Goal: Entertainment & Leisure: Consume media (video, audio)

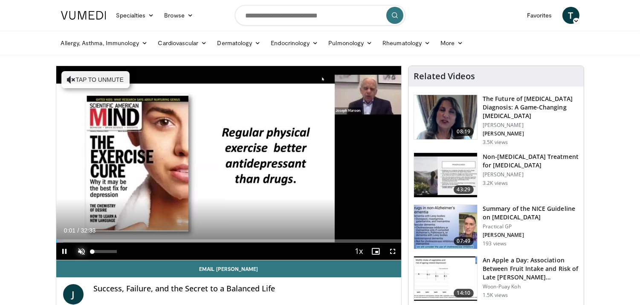
click at [80, 251] on span "Video Player" at bounding box center [81, 251] width 17 height 17
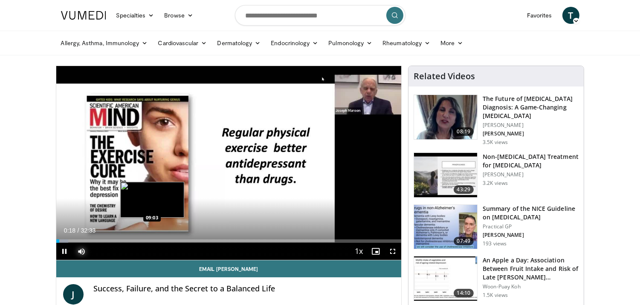
click at [152, 238] on div "Loaded : 3.55% 00:18 09:03" at bounding box center [229, 239] width 346 height 8
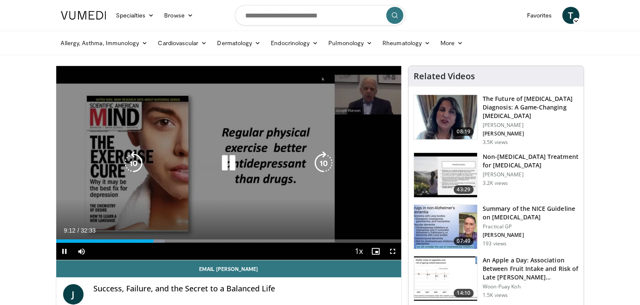
click at [167, 200] on div "10 seconds Tap to unmute" at bounding box center [229, 163] width 346 height 194
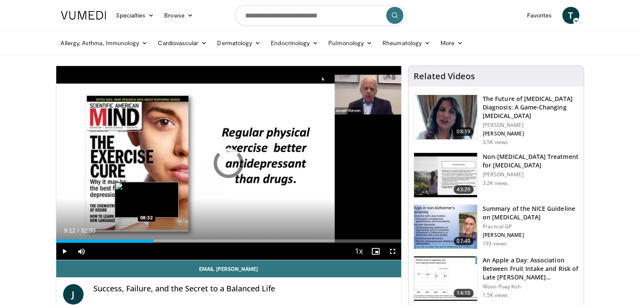
click at [146, 239] on div "Loaded : 0.00% 09:12 08:32" at bounding box center [229, 239] width 346 height 8
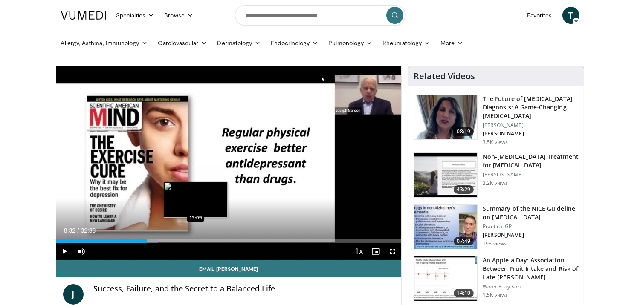
click at [195, 239] on div "Loaded : 29.45% 08:32 13:09" at bounding box center [229, 239] width 346 height 8
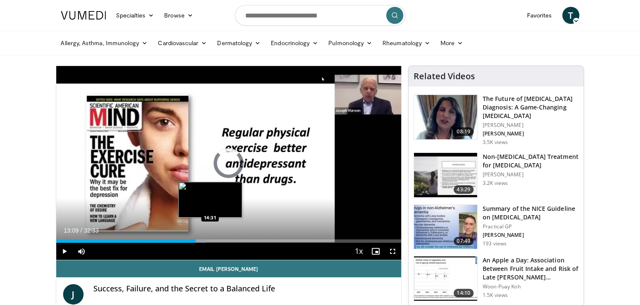
click at [210, 241] on div "Loaded : 43.50% 13:09 14:31" at bounding box center [229, 241] width 346 height 3
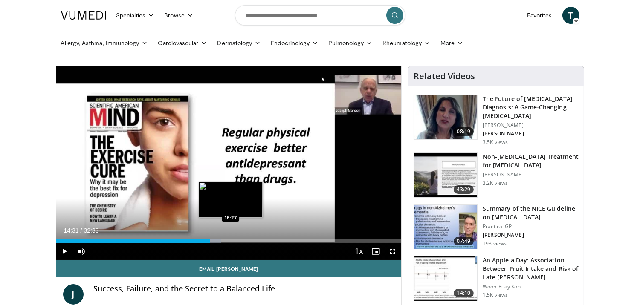
click at [231, 243] on div "Loaded : 47.72% 14:31 16:27" at bounding box center [229, 241] width 346 height 3
click at [243, 240] on div "Loaded : 53.74% 16:27 17:37" at bounding box center [229, 241] width 346 height 3
click at [243, 240] on div "Loaded : 57.32% 17:37 17:37" at bounding box center [229, 241] width 346 height 3
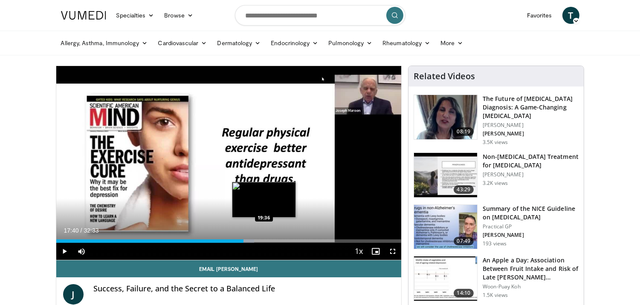
click at [264, 242] on div "Loaded : 57.37% 17:40 19:36" at bounding box center [229, 241] width 346 height 3
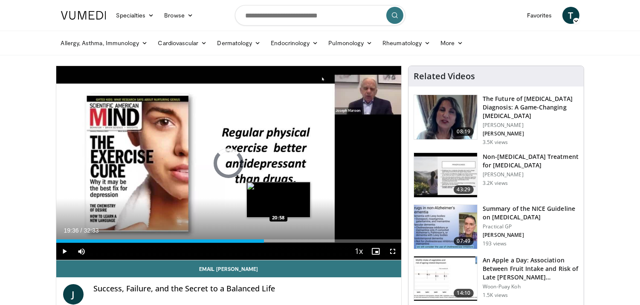
click at [278, 242] on div "Loaded : 0.00% 19:36 20:58" at bounding box center [229, 241] width 346 height 3
click at [278, 242] on div "20:58" at bounding box center [167, 241] width 222 height 3
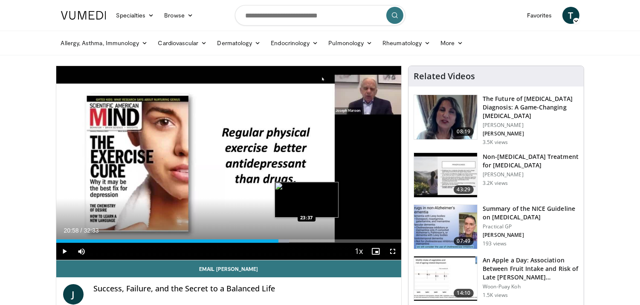
click at [306, 242] on div "Loaded : 67.52% 20:58 23:37" at bounding box center [229, 241] width 346 height 3
click at [321, 243] on div "Loaded : 75.65% 23:37 25:02" at bounding box center [229, 241] width 346 height 3
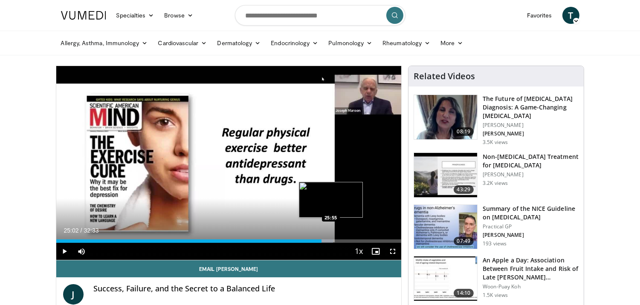
click at [331, 243] on div "Loaded : 80.22% 25:02 25:55" at bounding box center [229, 241] width 346 height 3
click at [343, 243] on div "Loaded : 82.76% 25:55 27:03" at bounding box center [229, 241] width 346 height 3
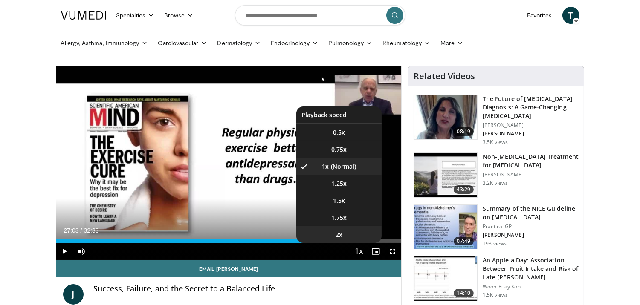
click at [359, 242] on li "2x" at bounding box center [338, 234] width 85 height 17
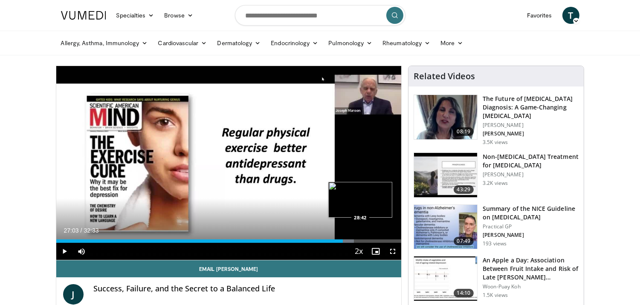
click at [360, 242] on div "Loaded : 86.31% 27:03 28:42" at bounding box center [229, 241] width 346 height 3
click at [379, 241] on div "Loaded : 91.39% 28:42 30:28" at bounding box center [229, 241] width 346 height 3
click at [395, 241] on div "Loaded : 96.73% 30:28 31:57" at bounding box center [229, 241] width 346 height 3
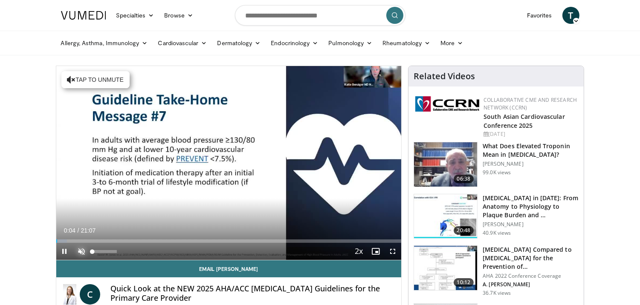
click at [80, 250] on span "Video Player" at bounding box center [81, 251] width 17 height 17
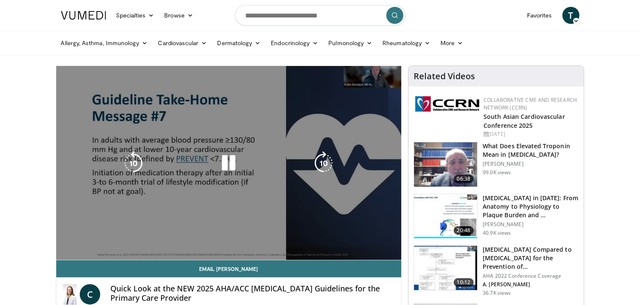
click at [350, 203] on div "10 seconds Tap to unmute" at bounding box center [229, 163] width 346 height 194
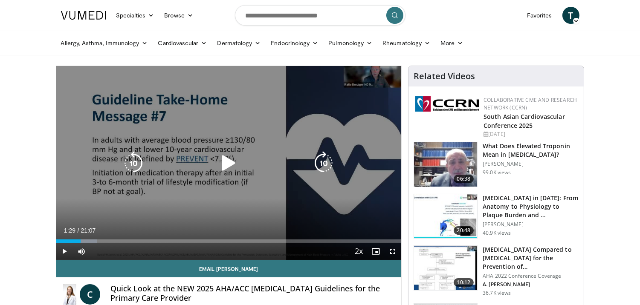
click at [225, 160] on icon "Video Player" at bounding box center [229, 163] width 24 height 24
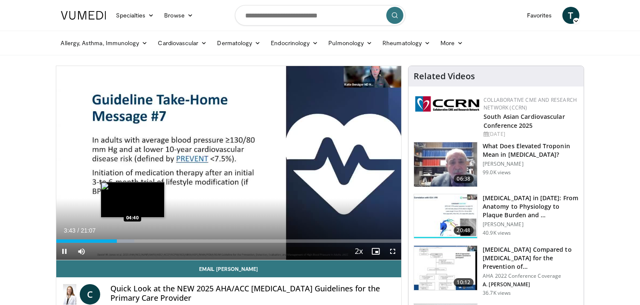
click at [132, 240] on div "Loaded : 22.70% 03:43 04:40" at bounding box center [229, 241] width 346 height 3
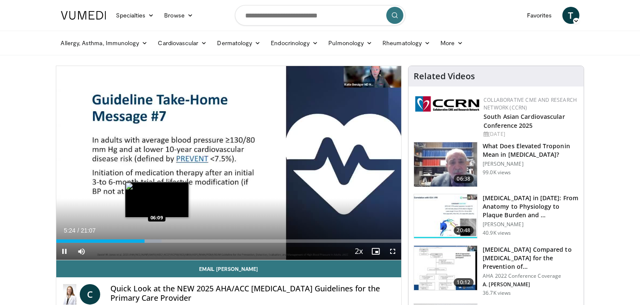
click at [157, 238] on div "10 seconds Tap to unmute" at bounding box center [229, 163] width 346 height 194
click at [157, 240] on div "Loaded : 30.53% 05:25 06:11" at bounding box center [229, 241] width 346 height 3
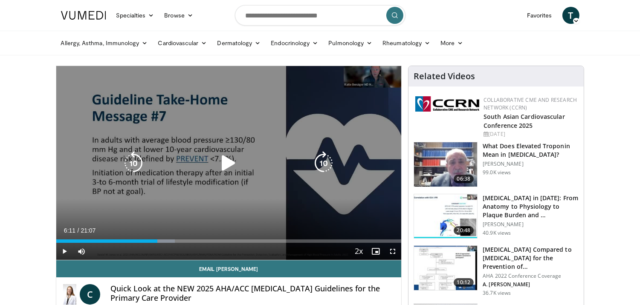
click at [230, 163] on icon "Video Player" at bounding box center [229, 163] width 24 height 24
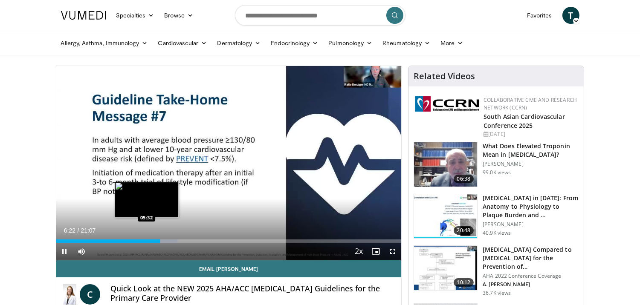
click at [146, 241] on div "06:22" at bounding box center [108, 241] width 105 height 3
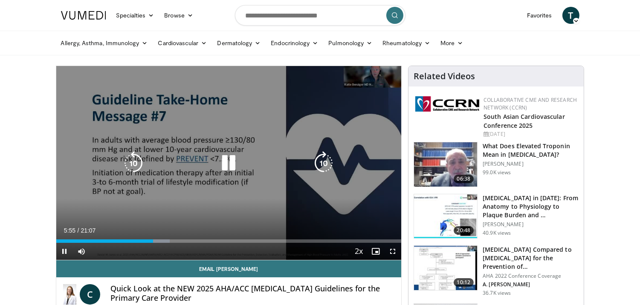
click at [160, 212] on div "10 seconds Tap to unmute" at bounding box center [229, 163] width 346 height 194
